Goal: Task Accomplishment & Management: Manage account settings

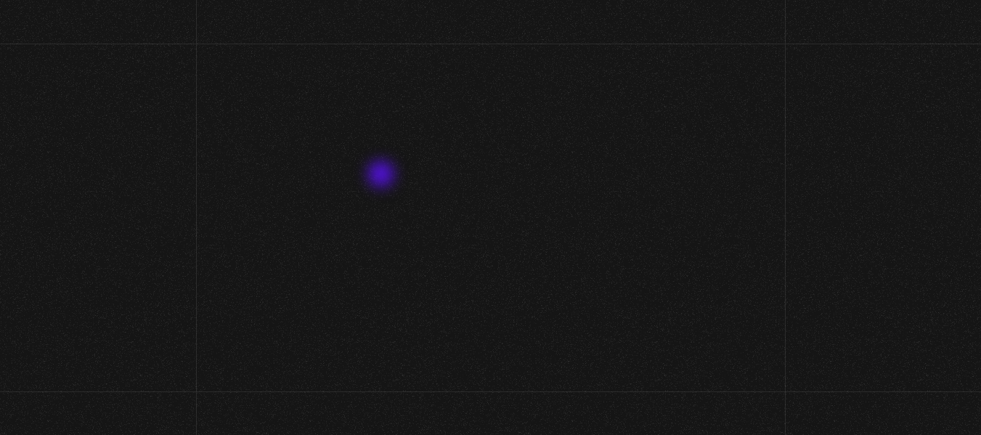
scroll to position [73, 0]
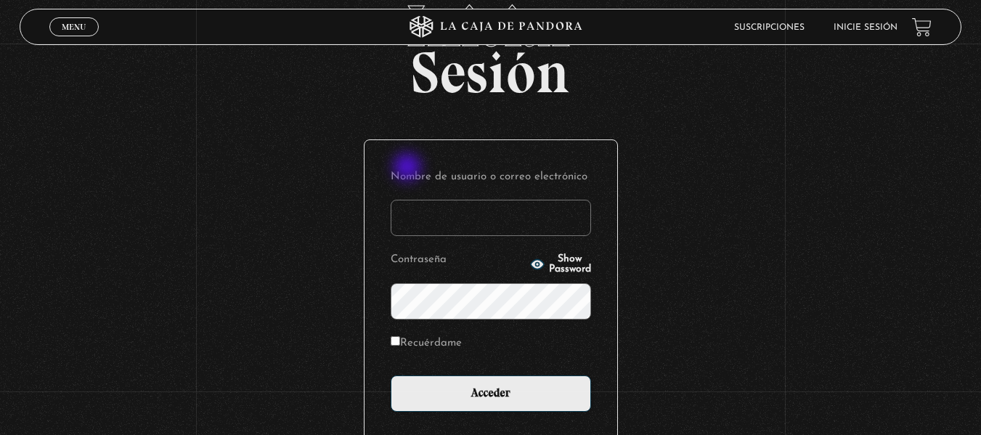
click at [444, 217] on input "Nombre de usuario o correo electrónico" at bounding box center [491, 218] width 200 height 36
click at [467, 216] on input "Nombre de usuario o correo electrónico" at bounding box center [491, 218] width 200 height 36
click at [437, 211] on input "jjjj" at bounding box center [491, 218] width 200 height 36
click at [462, 221] on input "jjjj" at bounding box center [491, 218] width 200 height 36
type input "jjleon1490@gmail.com"
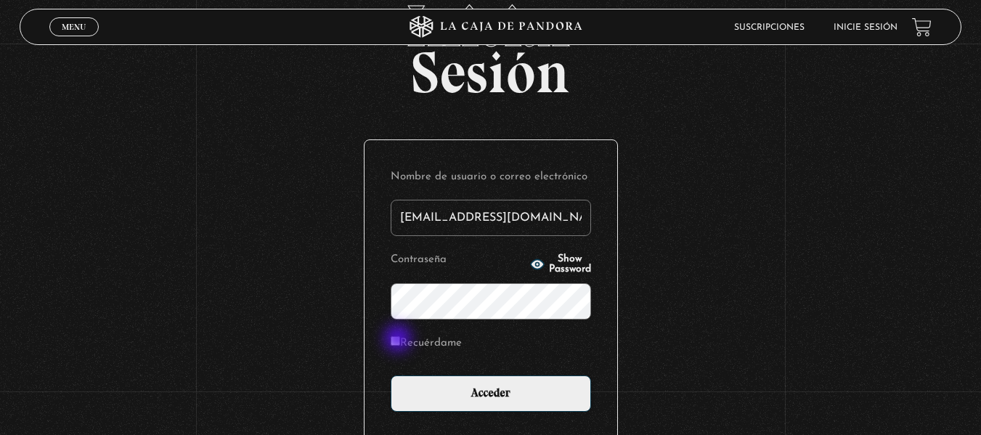
click at [399, 335] on label "Recuérdame" at bounding box center [426, 343] width 71 height 23
click at [399, 336] on input "Recuérdame" at bounding box center [395, 340] width 9 height 9
checkbox input "true"
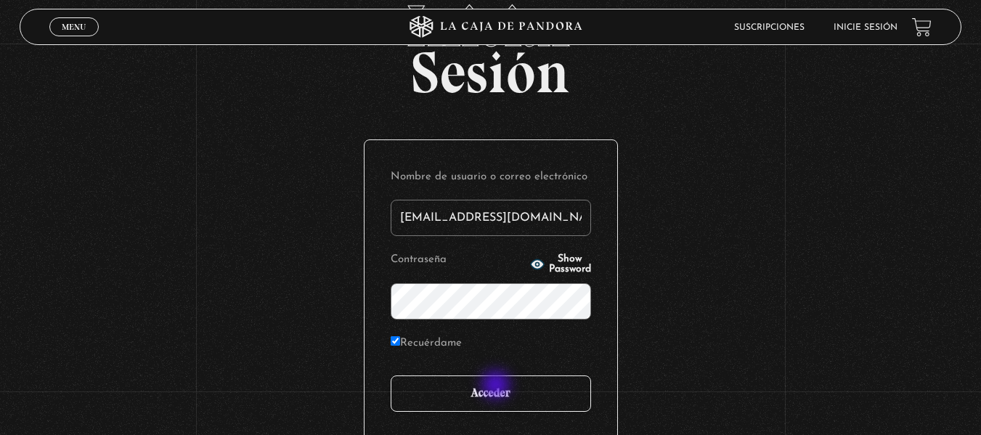
click at [497, 387] on input "Acceder" at bounding box center [491, 393] width 200 height 36
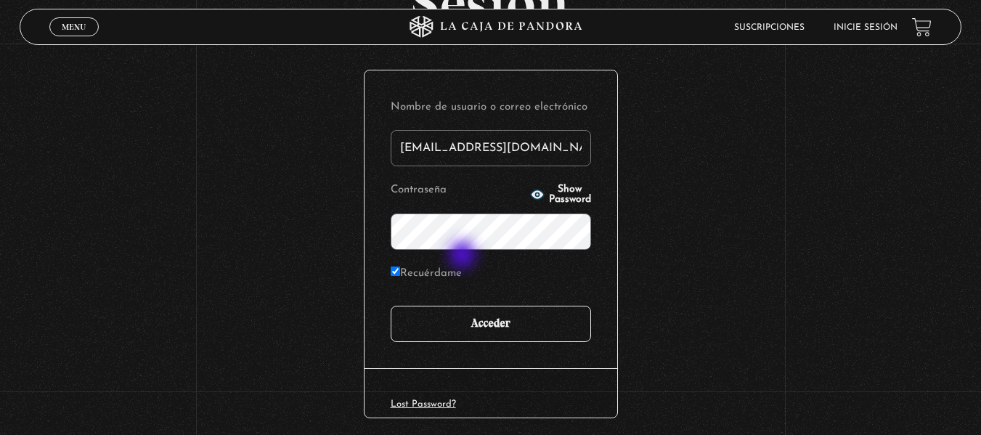
scroll to position [198, 0]
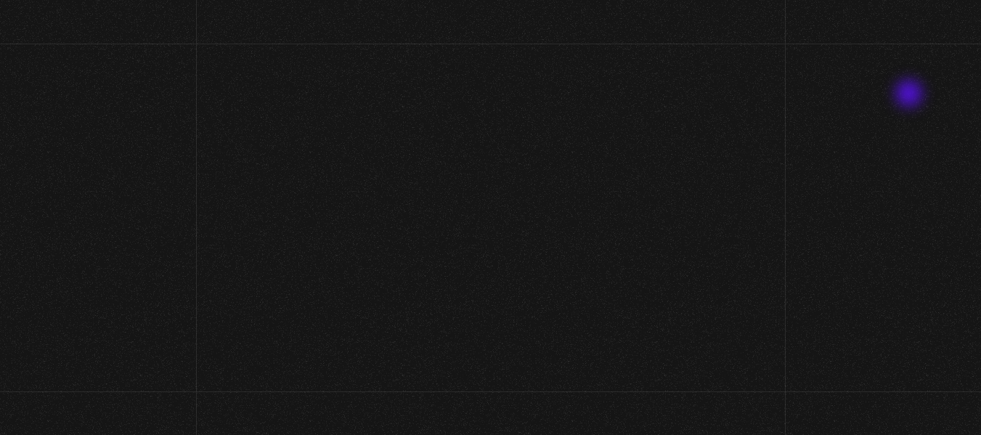
drag, startPoint x: 0, startPoint y: 0, endPoint x: 910, endPoint y: 95, distance: 915.2
click at [910, 95] on div "Mi cuenta Escritorio Pedidos Suscripciones Direcciones Métodos de pago Detalles…" at bounding box center [490, 309] width 981 height 444
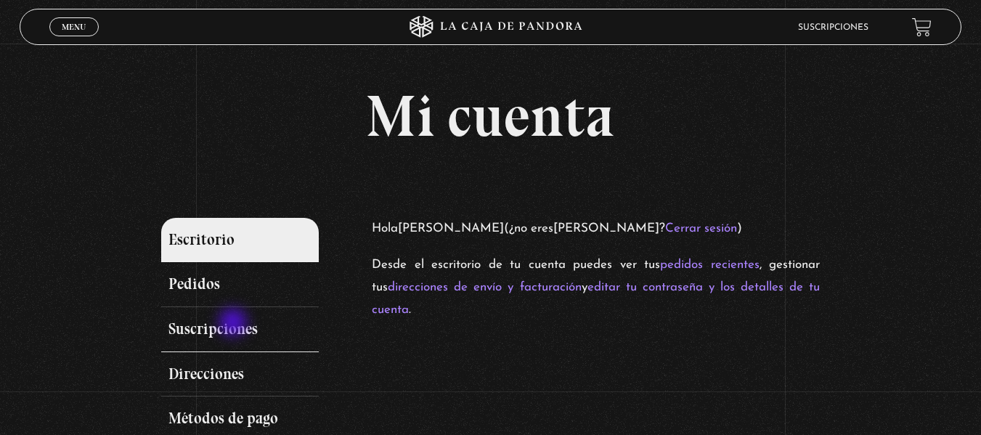
click at [234, 324] on link "Suscripciones" at bounding box center [240, 329] width 158 height 45
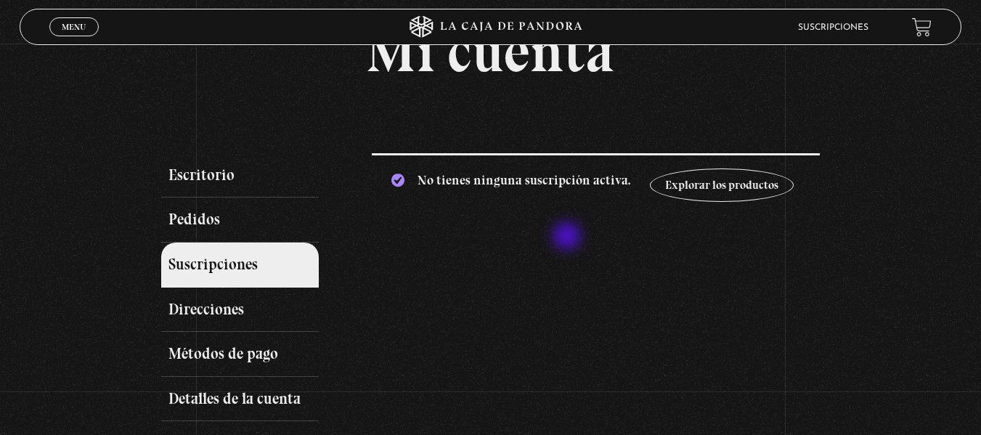
scroll to position [145, 0]
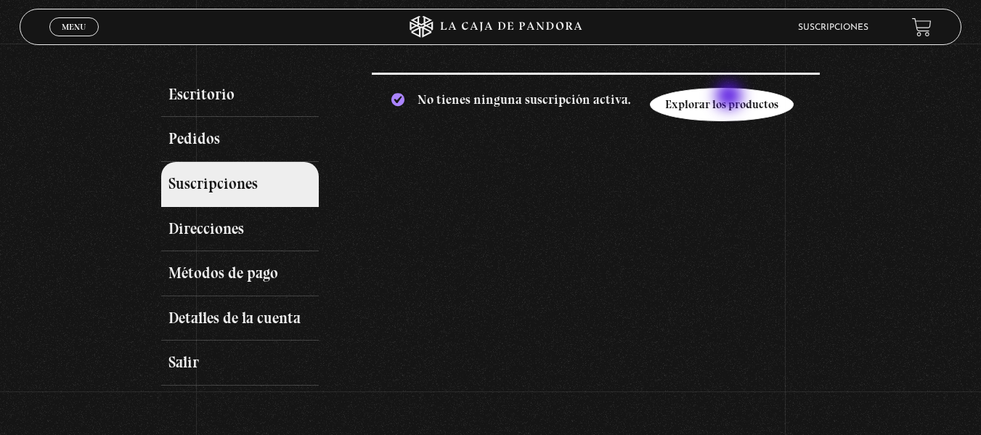
click at [730, 97] on link "Explorar los productos" at bounding box center [722, 104] width 144 height 33
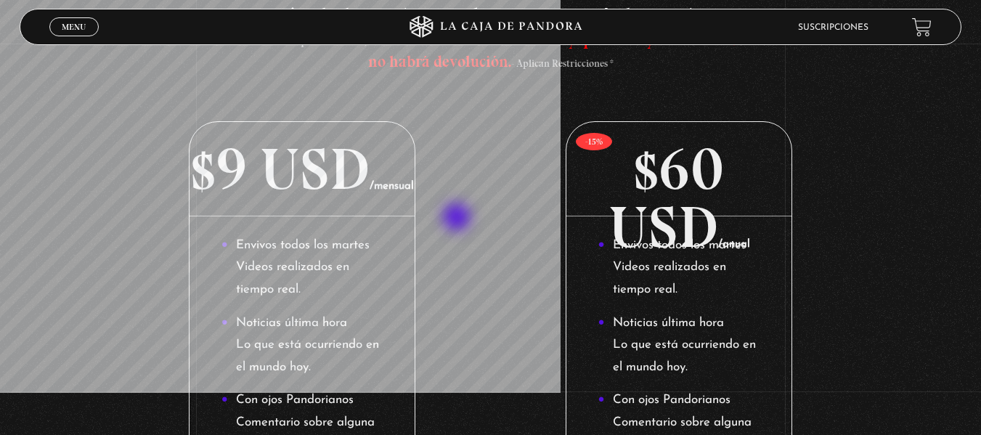
scroll to position [218, 0]
